Goal: Information Seeking & Learning: Learn about a topic

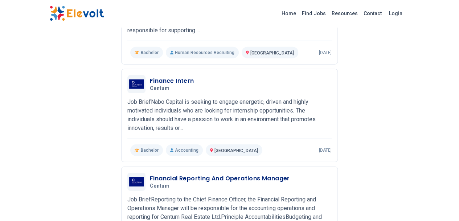
scroll to position [842, 0]
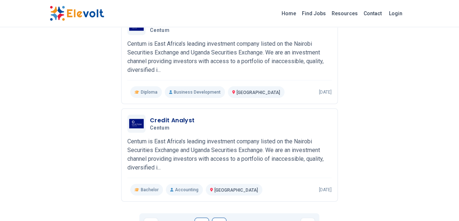
click at [219, 218] on link "3" at bounding box center [219, 225] width 15 height 15
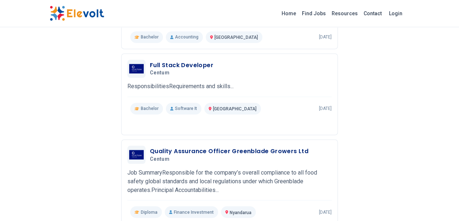
scroll to position [531, 0]
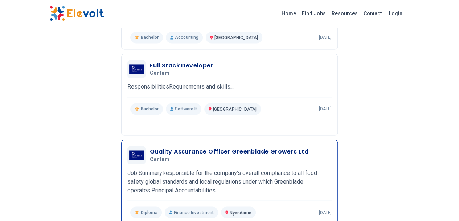
click at [250, 147] on h3 "Quality Assurance Officer Greenblade Growers Ltd" at bounding box center [229, 151] width 159 height 9
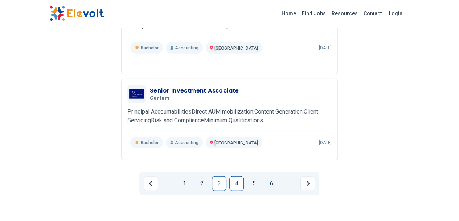
click at [236, 176] on link "4" at bounding box center [236, 183] width 15 height 15
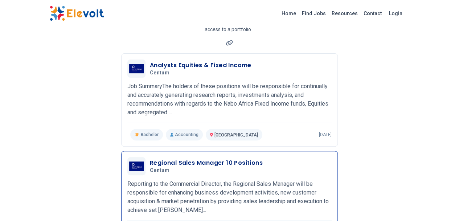
click at [255, 196] on div "Regional Sales Manager 10 Positions Centum [DATE] [DATE] [GEOGRAPHIC_DATA] KE R…" at bounding box center [229, 197] width 204 height 81
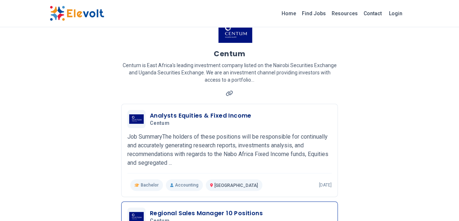
scroll to position [3, 0]
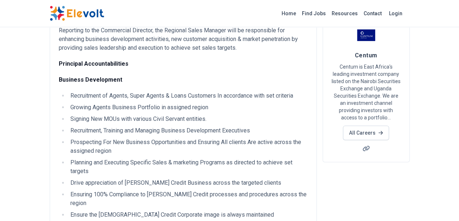
scroll to position [56, 0]
